Goal: Task Accomplishment & Management: Manage account settings

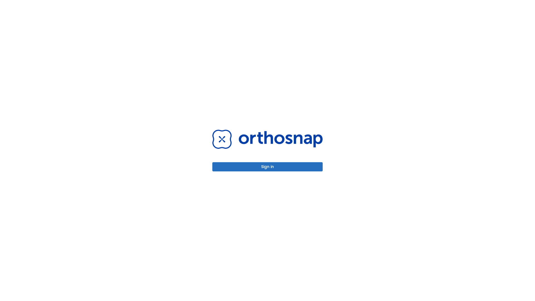
click at [267, 167] on button "Sign in" at bounding box center [267, 166] width 110 height 9
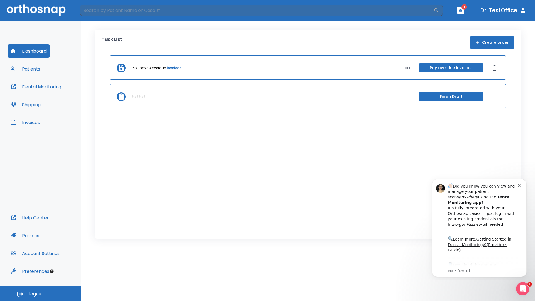
click at [40, 293] on span "Logout" at bounding box center [35, 294] width 15 height 6
